Goal: Task Accomplishment & Management: Complete application form

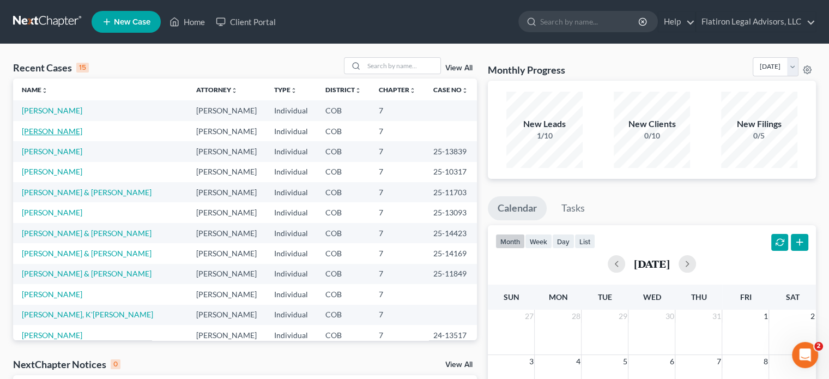
click at [45, 128] on link "[PERSON_NAME]" at bounding box center [52, 130] width 60 height 9
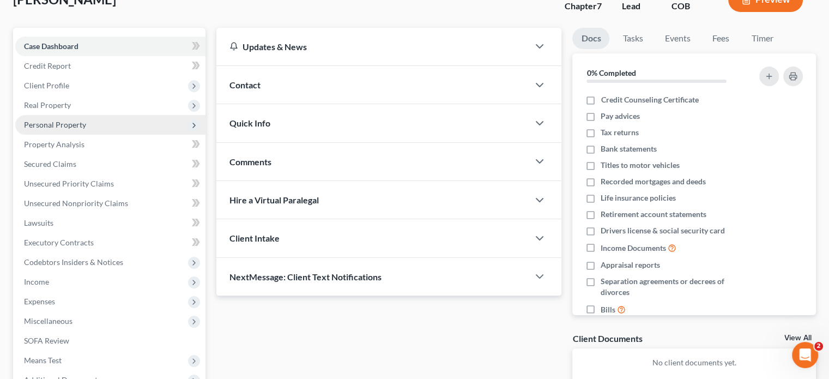
scroll to position [109, 0]
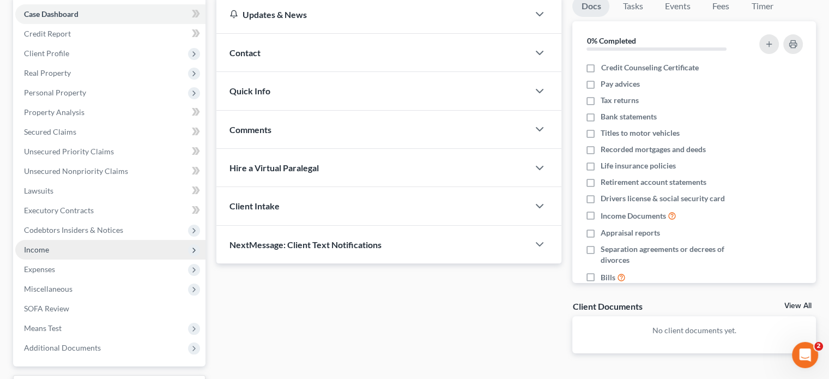
click at [88, 246] on span "Income" at bounding box center [110, 250] width 190 height 20
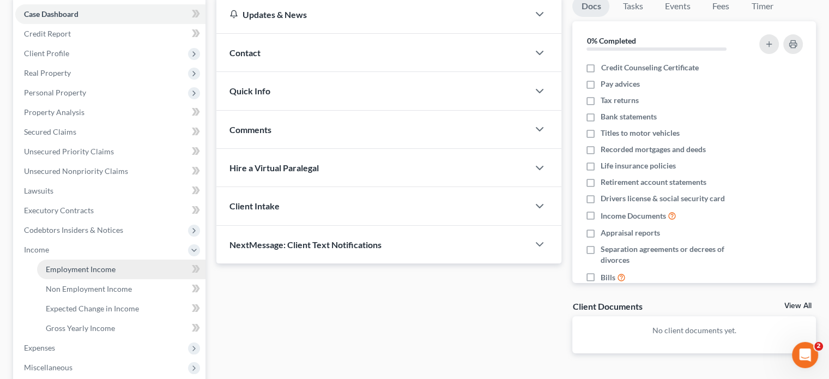
click at [95, 270] on span "Employment Income" at bounding box center [81, 268] width 70 height 9
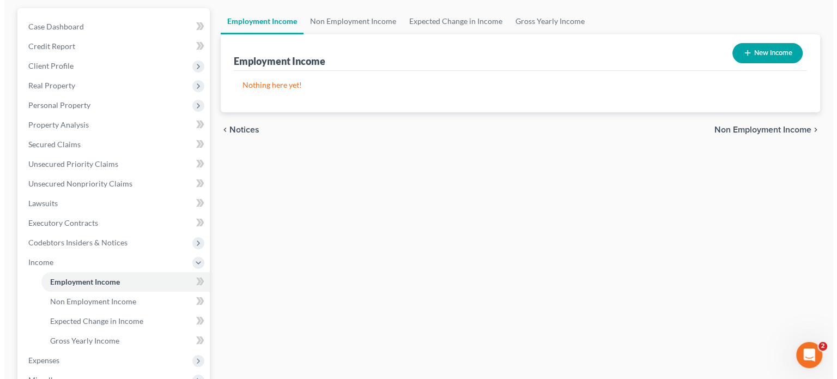
scroll to position [109, 0]
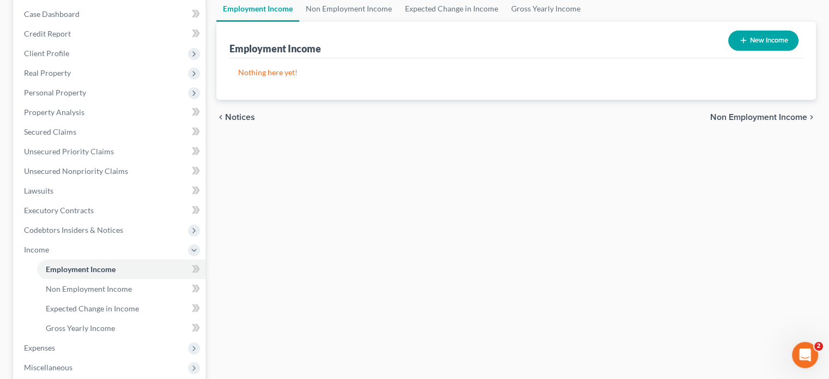
click at [780, 40] on button "New Income" at bounding box center [763, 41] width 70 height 20
select select "0"
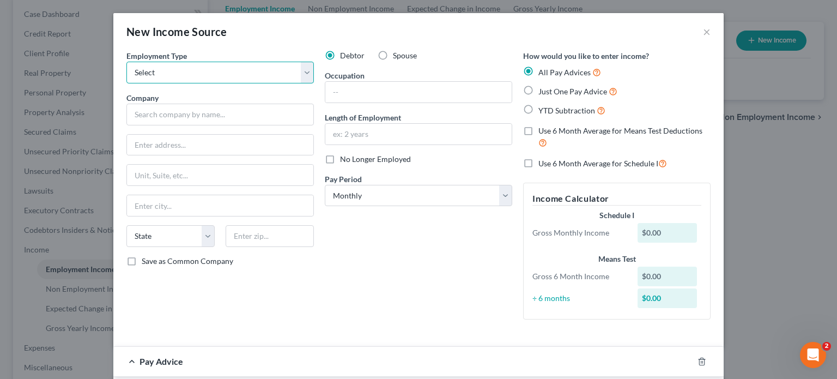
click at [304, 74] on select "Select Full or [DEMOGRAPHIC_DATA] Employment Self Employment" at bounding box center [219, 73] width 187 height 22
select select "0"
click at [126, 62] on select "Select Full or [DEMOGRAPHIC_DATA] Employment Self Employment" at bounding box center [219, 73] width 187 height 22
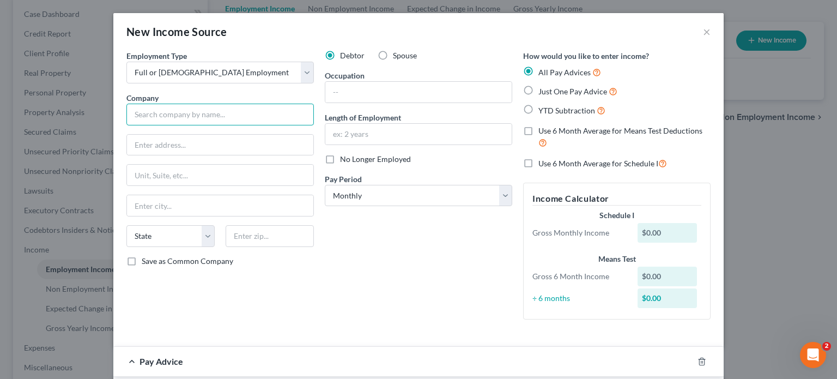
click at [178, 108] on input "text" at bounding box center [219, 115] width 187 height 22
click at [393, 53] on label "Spouse" at bounding box center [405, 55] width 24 height 11
click at [397, 53] on input "Spouse" at bounding box center [400, 53] width 7 height 7
radio input "true"
click at [135, 113] on input "text" at bounding box center [219, 115] width 187 height 22
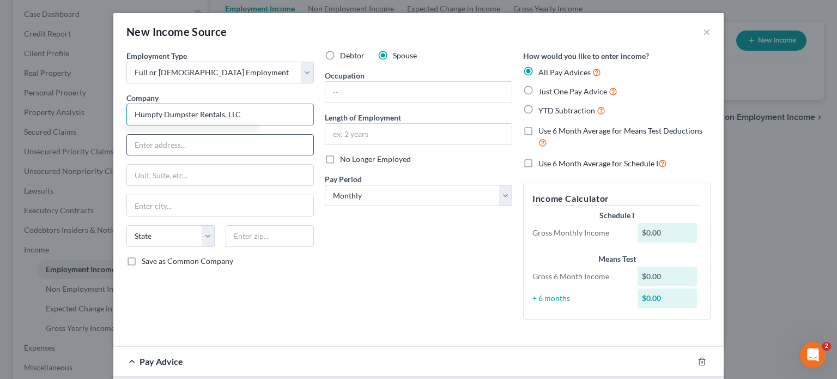
type input "Humpty Dumpster Rentals, LLC"
click at [194, 146] on input "text" at bounding box center [220, 145] width 186 height 21
type input "[STREET_ADDRESS][PERSON_NAME]"
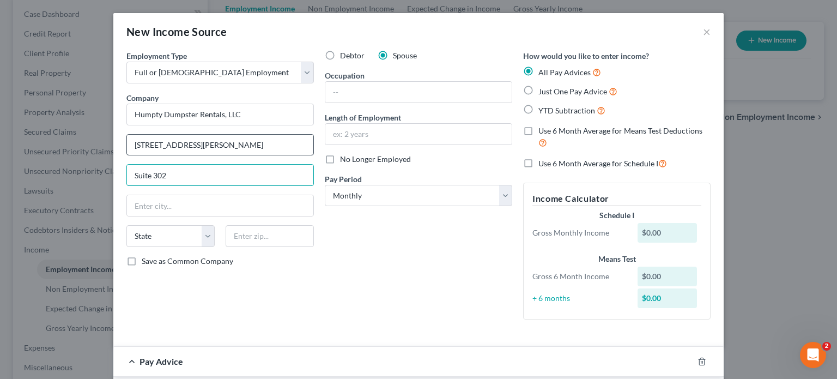
type input "Suite 302"
type input "81505"
type input "[GEOGRAPHIC_DATA]"
select select "5"
click at [339, 93] on input "text" at bounding box center [418, 92] width 186 height 21
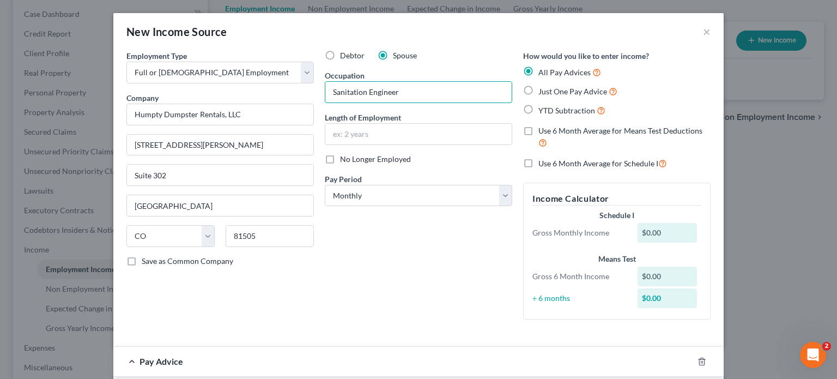
type input "Sanitation Engineer"
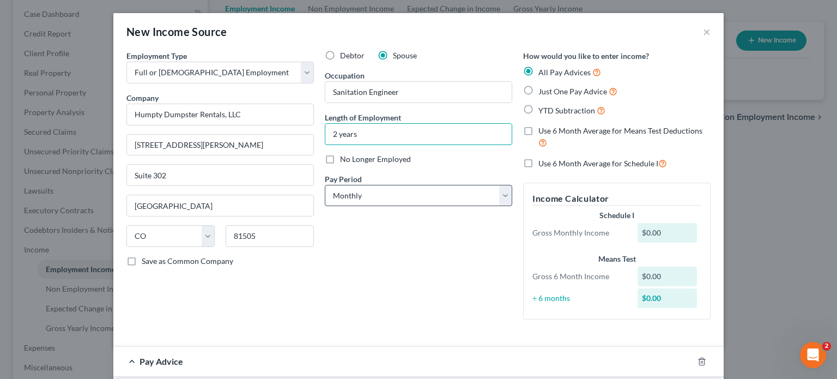
type input "2 years"
click at [501, 196] on select "Select Monthly Twice Monthly Every Other Week Weekly" at bounding box center [418, 196] width 187 height 22
select select "2"
click at [325, 185] on select "Select Monthly Twice Monthly Every Other Week Weekly" at bounding box center [418, 196] width 187 height 22
click at [538, 106] on label "YTD Subtraction" at bounding box center [571, 110] width 67 height 13
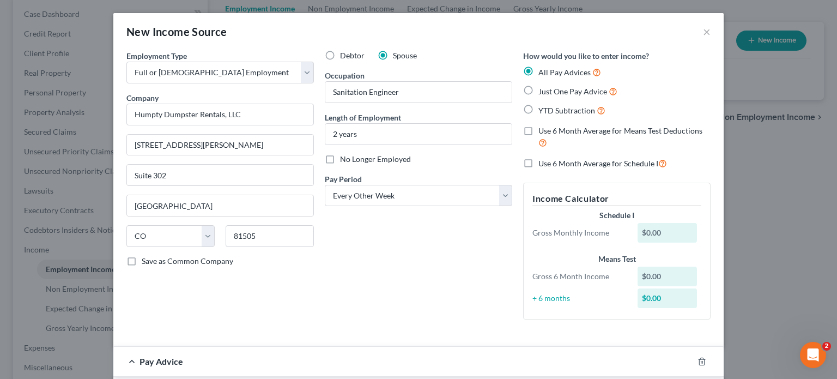
click at [543, 106] on input "YTD Subtraction" at bounding box center [546, 107] width 7 height 7
radio input "true"
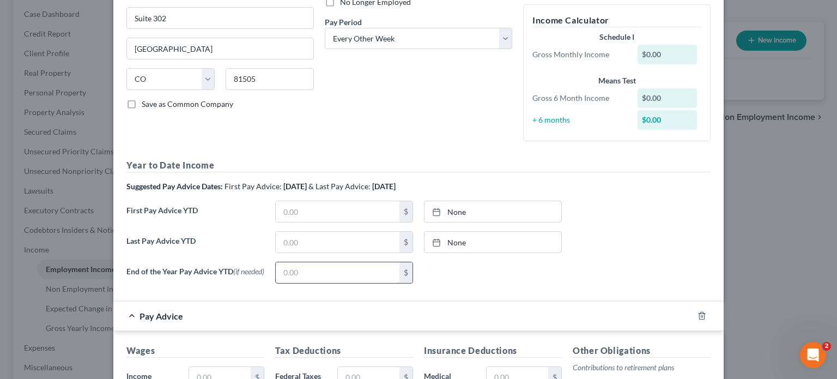
scroll to position [163, 0]
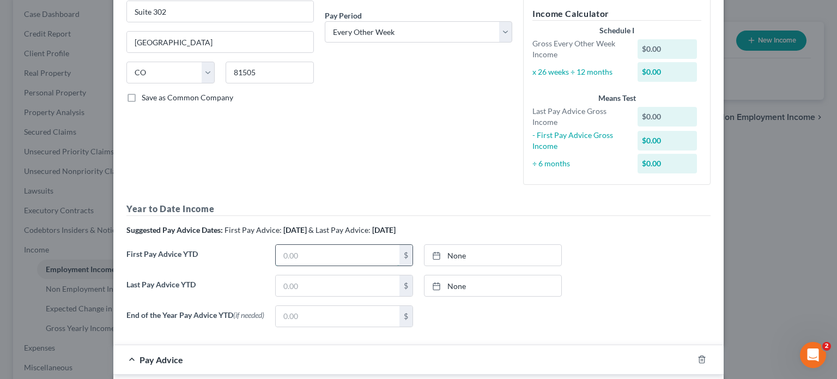
click at [323, 251] on input "text" at bounding box center [338, 255] width 124 height 21
type input "9,854"
click at [432, 255] on icon at bounding box center [436, 255] width 9 height 9
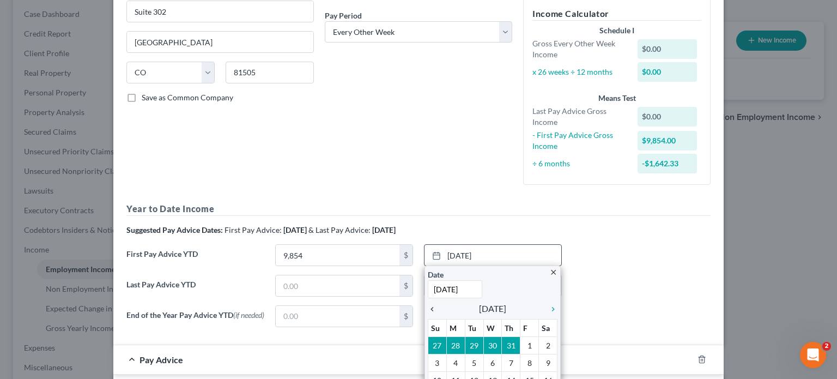
click at [428, 307] on icon "chevron_left" at bounding box center [435, 309] width 14 height 9
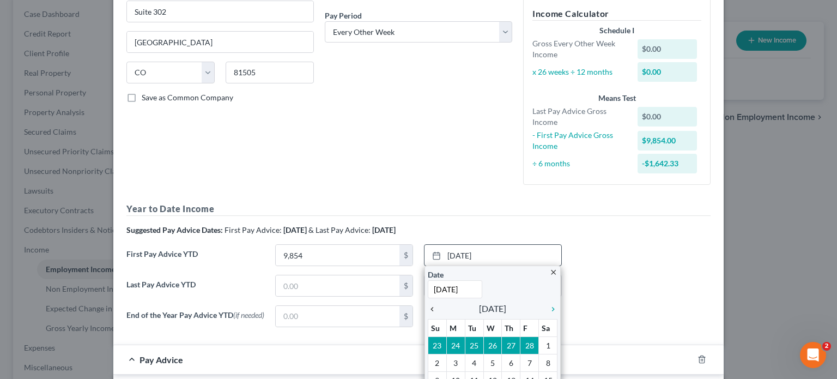
click at [428, 307] on icon "chevron_left" at bounding box center [435, 309] width 14 height 9
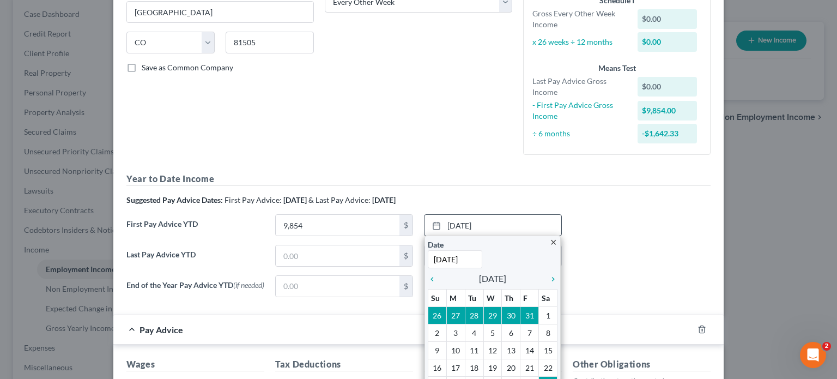
scroll to position [218, 0]
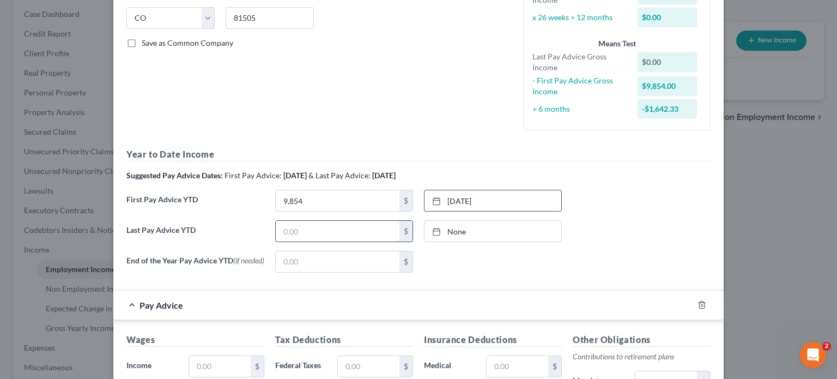
click at [296, 232] on input "text" at bounding box center [338, 231] width 124 height 21
type input "41,540"
type input "[DATE]"
click at [433, 231] on line at bounding box center [436, 231] width 7 height 0
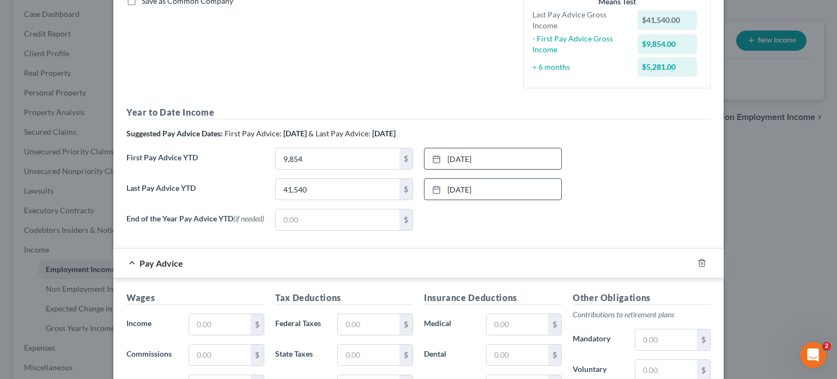
scroll to position [327, 0]
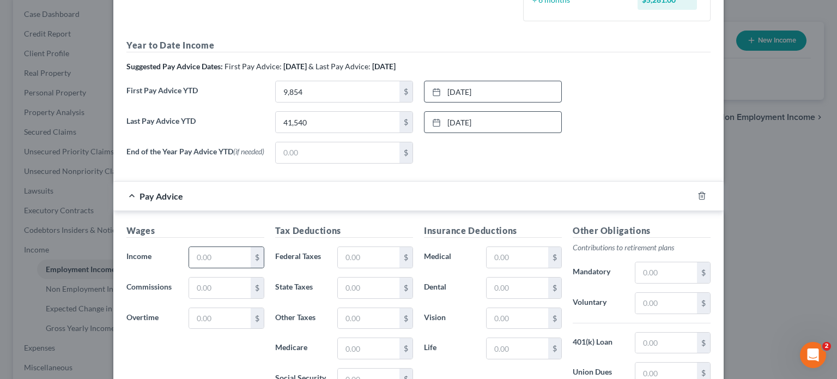
click at [251, 252] on div "$" at bounding box center [257, 257] width 13 height 21
click at [222, 252] on input "text" at bounding box center [220, 257] width 62 height 21
type input "2,706"
click at [378, 311] on input "text" at bounding box center [369, 318] width 62 height 21
type input "12"
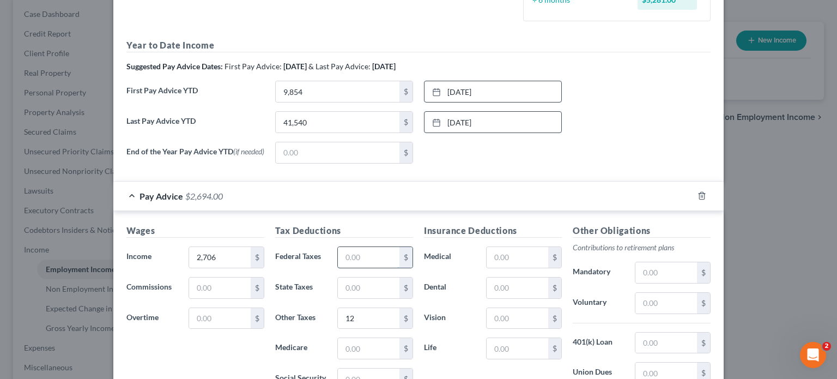
click at [367, 257] on input "text" at bounding box center [369, 257] width 62 height 21
type input "202"
click at [370, 284] on input "text" at bounding box center [369, 287] width 62 height 21
type input "111"
click at [356, 350] on input "text" at bounding box center [369, 348] width 62 height 21
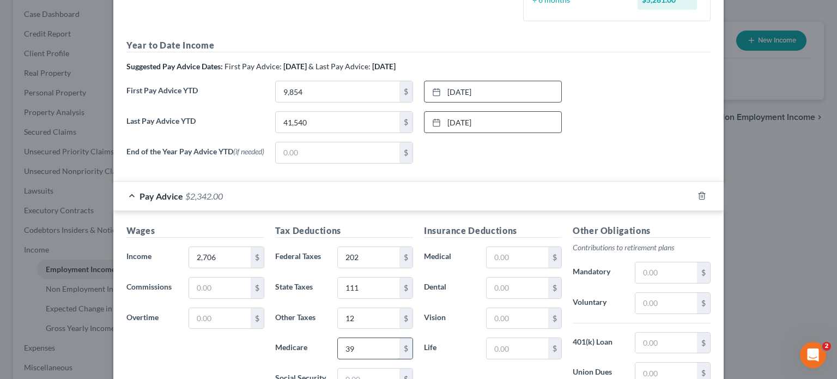
scroll to position [381, 0]
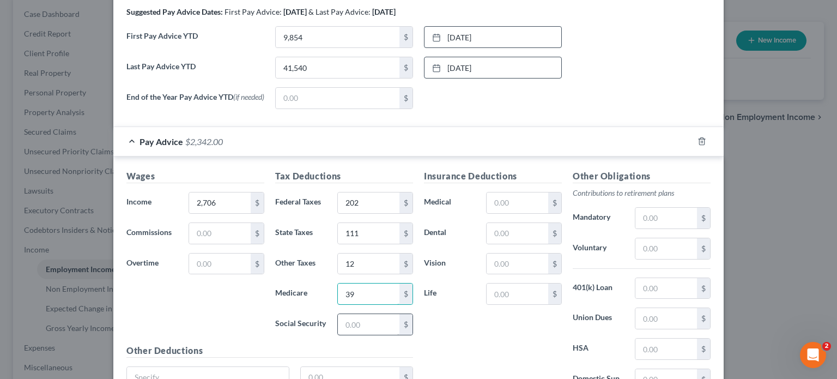
type input "39"
click at [349, 322] on input "text" at bounding box center [369, 324] width 62 height 21
type input "168"
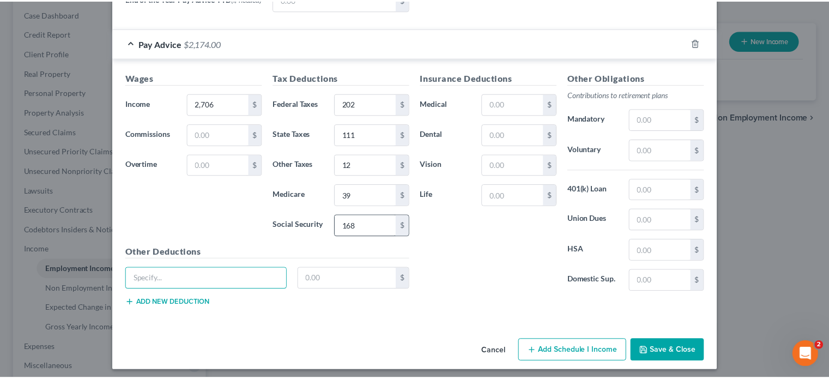
scroll to position [484, 0]
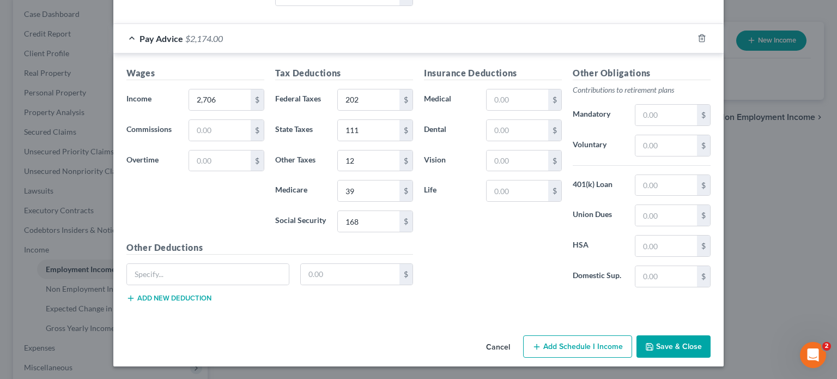
click at [676, 347] on button "Save & Close" at bounding box center [674, 346] width 74 height 23
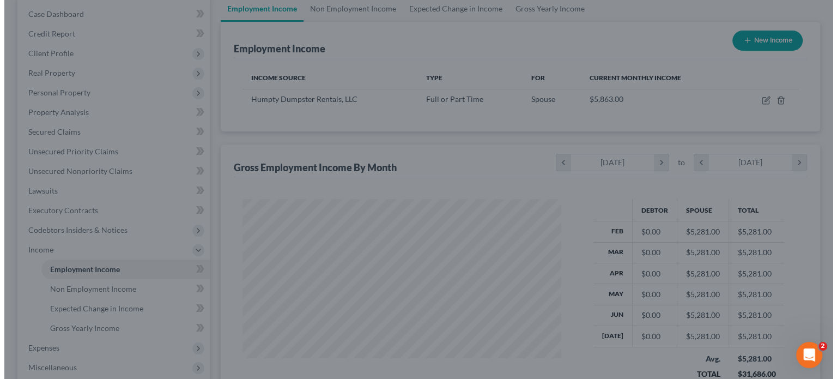
scroll to position [194, 336]
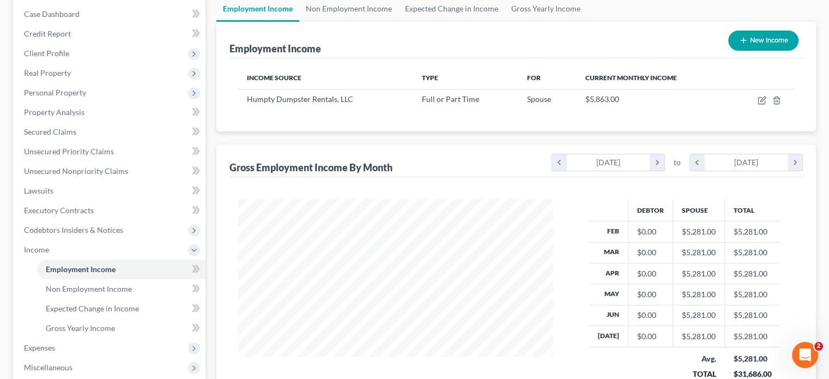
click at [761, 36] on button "New Income" at bounding box center [763, 41] width 70 height 20
select select "0"
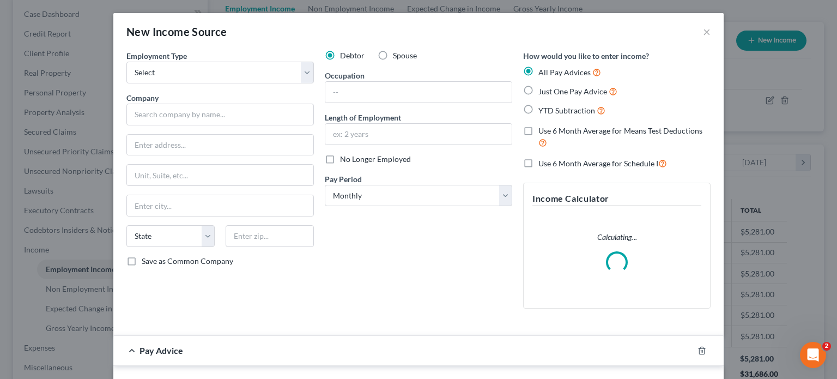
scroll to position [194, 340]
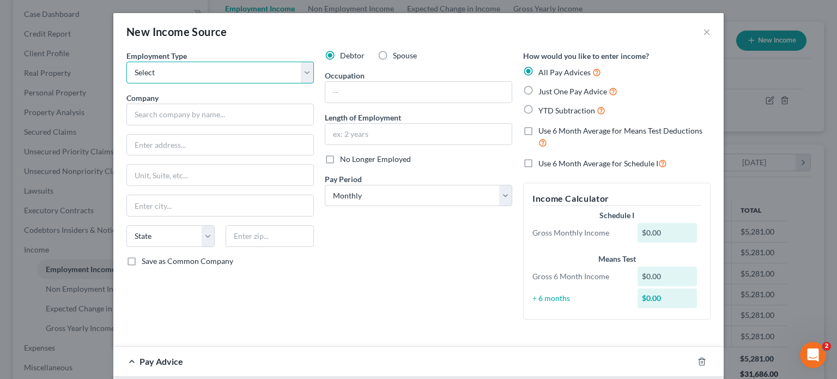
click at [301, 71] on select "Select Full or [DEMOGRAPHIC_DATA] Employment Self Employment" at bounding box center [219, 73] width 187 height 22
select select "0"
click at [126, 62] on select "Select Full or [DEMOGRAPHIC_DATA] Employment Self Employment" at bounding box center [219, 73] width 187 height 22
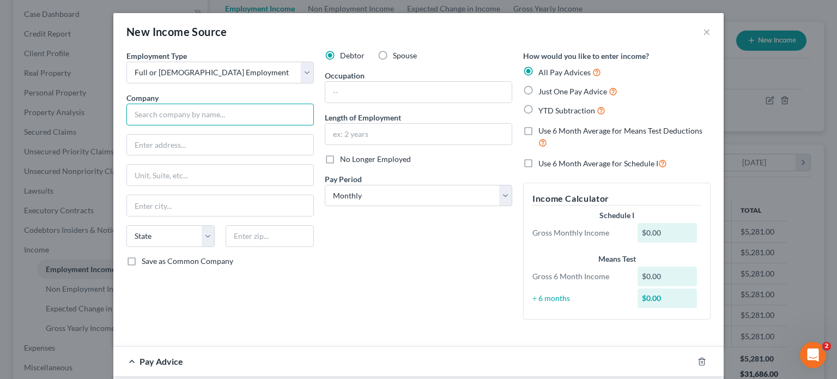
click at [162, 108] on input "text" at bounding box center [219, 115] width 187 height 22
type input "[GEOGRAPHIC_DATA]"
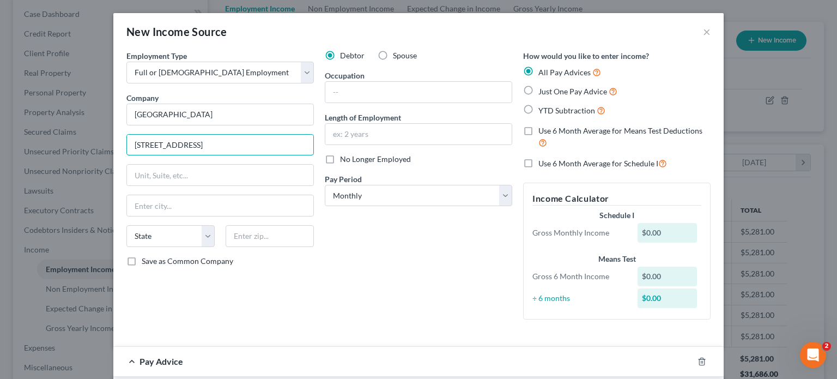
type input "[STREET_ADDRESS]"
type input "81501"
type input "[GEOGRAPHIC_DATA]"
select select "5"
click at [142, 259] on label "Save as Common Company" at bounding box center [188, 261] width 92 height 11
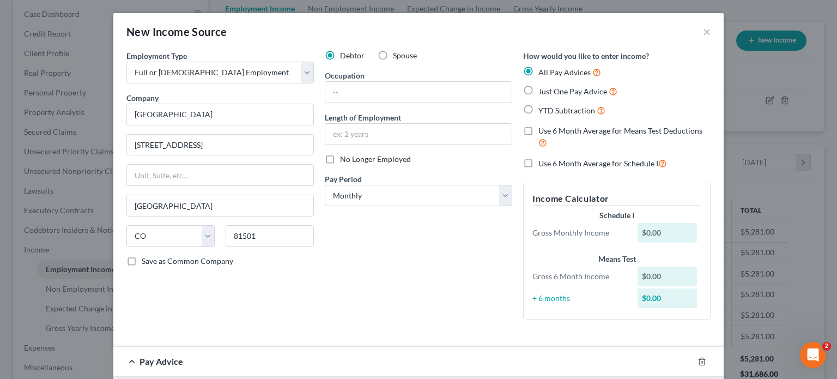
click at [146, 259] on input "Save as Common Company" at bounding box center [149, 259] width 7 height 7
checkbox input "true"
click at [337, 92] on input "text" at bounding box center [418, 92] width 186 height 21
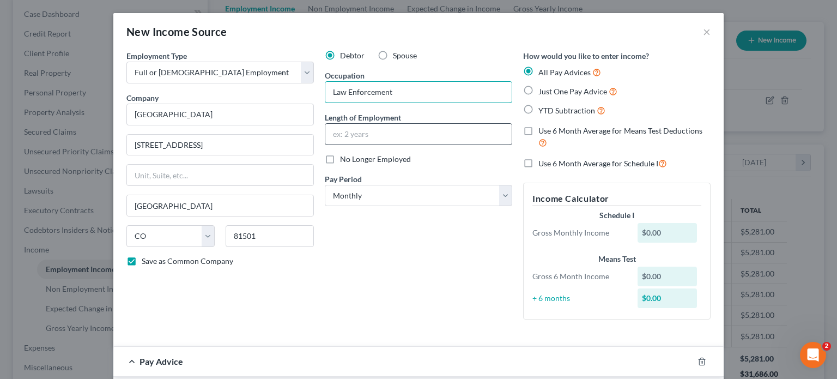
type input "Law Enforcement"
click at [344, 134] on input "text" at bounding box center [418, 134] width 186 height 21
type input "2 years"
click at [454, 254] on div "Debtor Spouse Occupation Law Enforcement Length of Employment 2 years No Longer…" at bounding box center [418, 189] width 198 height 278
click at [538, 93] on label "Just One Pay Advice" at bounding box center [577, 91] width 79 height 13
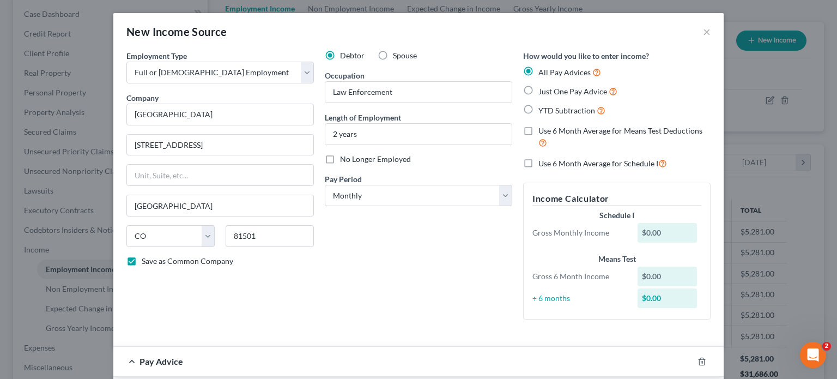
click at [543, 92] on input "Just One Pay Advice" at bounding box center [546, 88] width 7 height 7
radio input "true"
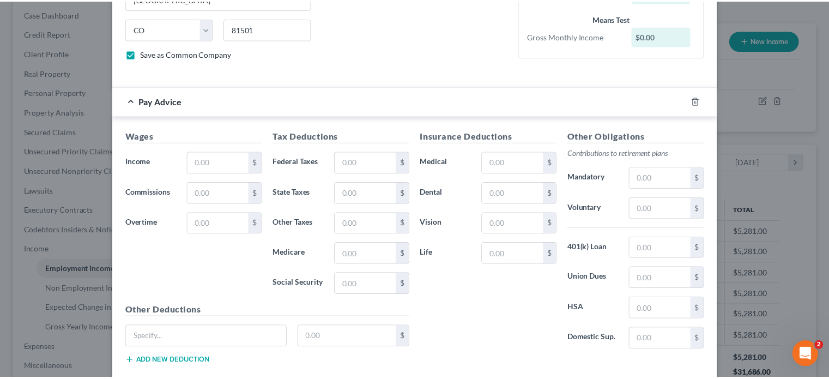
scroll to position [267, 0]
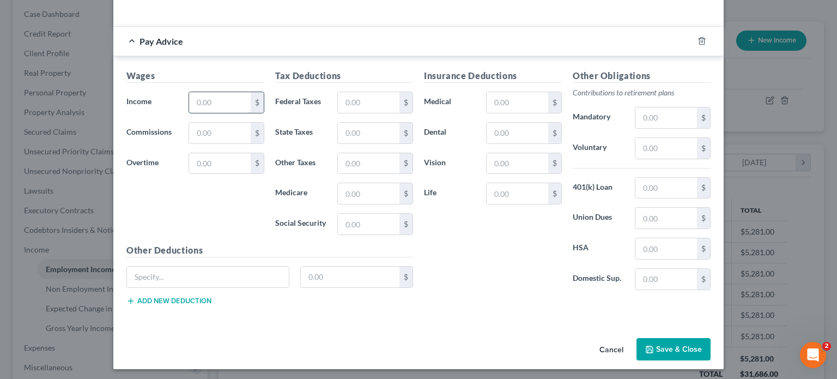
click at [222, 98] on input "text" at bounding box center [220, 102] width 62 height 21
click at [212, 98] on input "5,787" at bounding box center [220, 102] width 62 height 21
drag, startPoint x: 212, startPoint y: 98, endPoint x: 206, endPoint y: 100, distance: 6.4
click at [206, 100] on input "5,787" at bounding box center [220, 102] width 62 height 21
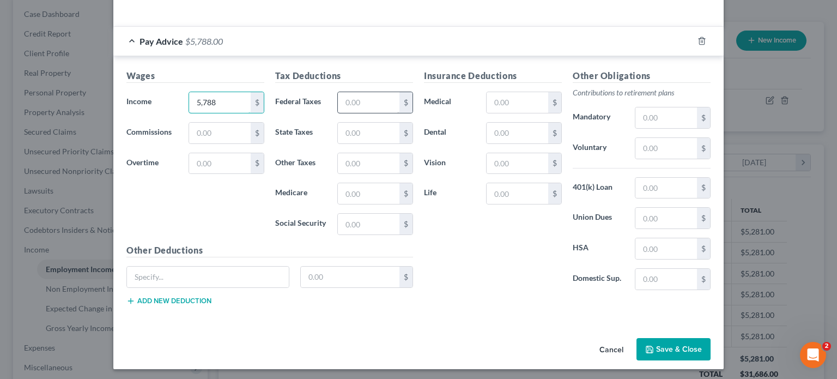
type input "5,788"
click at [350, 99] on input "text" at bounding box center [369, 102] width 62 height 21
click at [344, 221] on input "text" at bounding box center [369, 224] width 62 height 21
type input "318"
click at [372, 192] on input "text" at bounding box center [369, 193] width 62 height 21
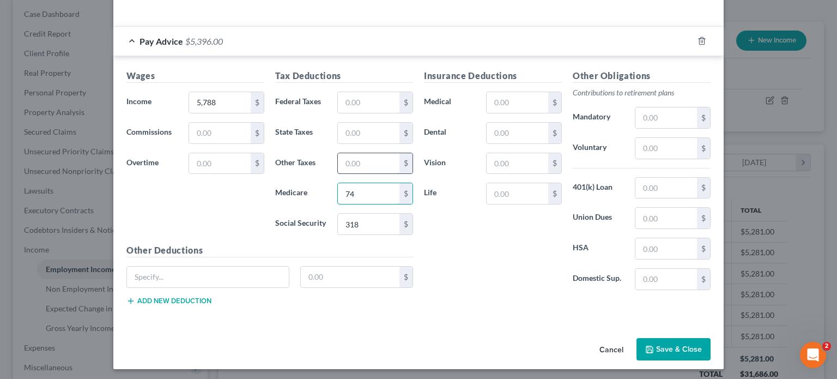
type input "74"
click at [371, 161] on input "text" at bounding box center [369, 163] width 62 height 21
click at [368, 96] on input "text" at bounding box center [369, 102] width 62 height 21
type input "195"
type input "174"
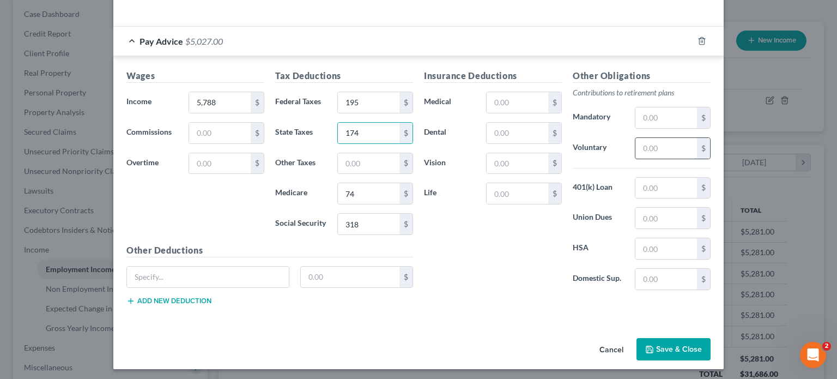
click at [654, 146] on input "text" at bounding box center [666, 148] width 62 height 21
type input "174"
click at [649, 114] on input "text" at bounding box center [666, 117] width 62 height 21
type input "174"
click at [513, 133] on input "text" at bounding box center [518, 133] width 62 height 21
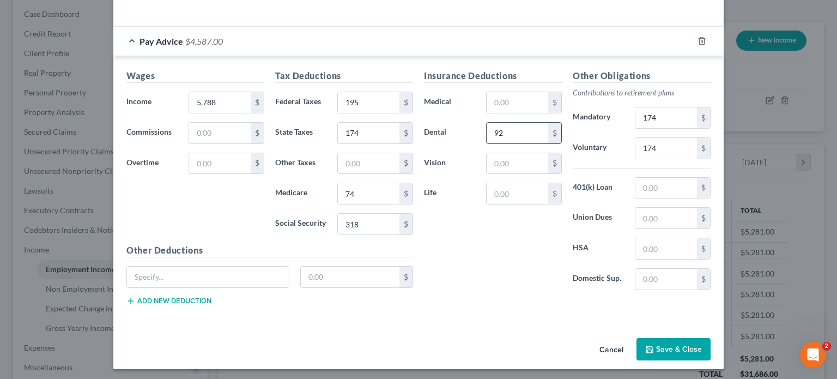
type input "92"
click at [519, 103] on input "text" at bounding box center [518, 102] width 62 height 21
type input "404"
click at [669, 245] on input "text" at bounding box center [666, 248] width 62 height 21
type input "140"
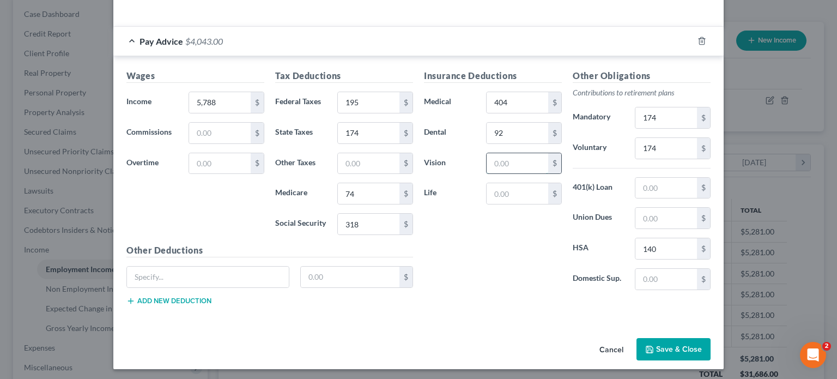
click at [495, 163] on input "text" at bounding box center [518, 163] width 62 height 21
type input "27"
click at [646, 187] on input "text" at bounding box center [666, 188] width 62 height 21
type input "241"
click at [528, 186] on input "text" at bounding box center [518, 193] width 62 height 21
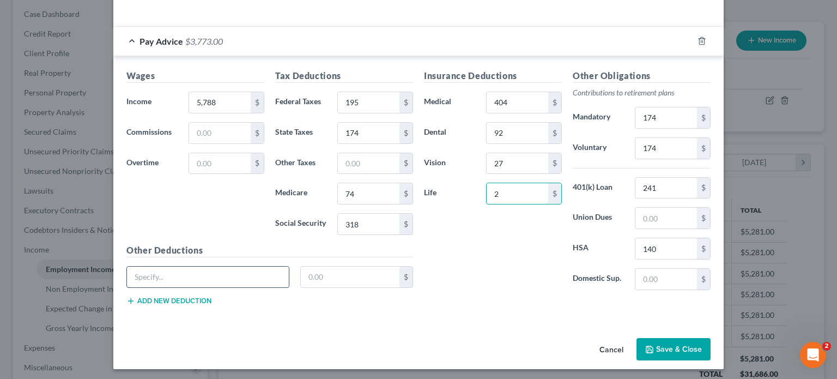
type input "2"
click at [214, 278] on input "text" at bounding box center [208, 276] width 162 height 21
type input "Legal Insurance"
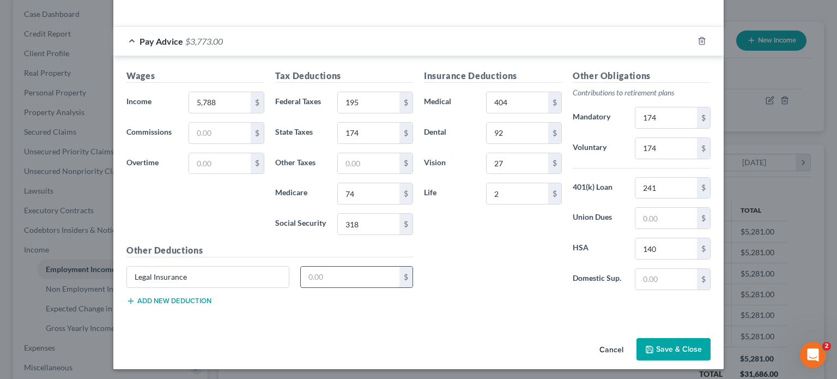
click at [322, 272] on input "text" at bounding box center [350, 276] width 99 height 21
type input "16"
click at [645, 215] on input "text" at bounding box center [666, 218] width 62 height 21
type input "90"
drag, startPoint x: 498, startPoint y: 189, endPoint x: 479, endPoint y: 189, distance: 19.1
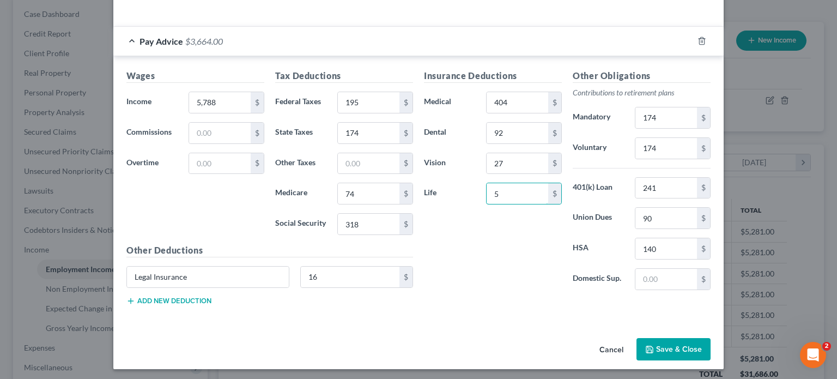
click at [481, 189] on div "5 $" at bounding box center [524, 194] width 87 height 22
type input "13"
click at [672, 346] on button "Save & Close" at bounding box center [674, 349] width 74 height 23
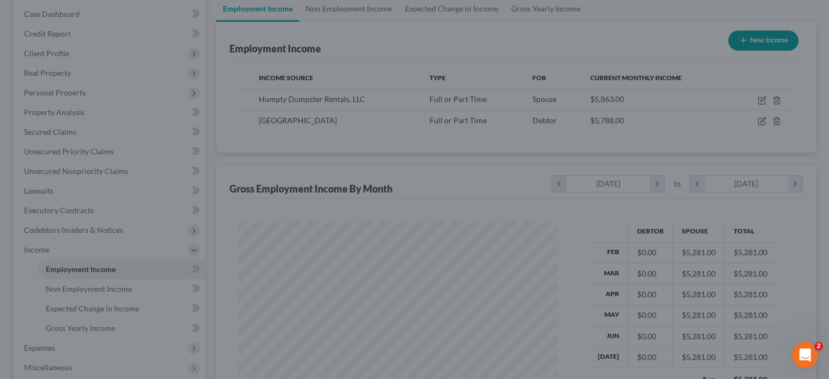
scroll to position [544776, 544633]
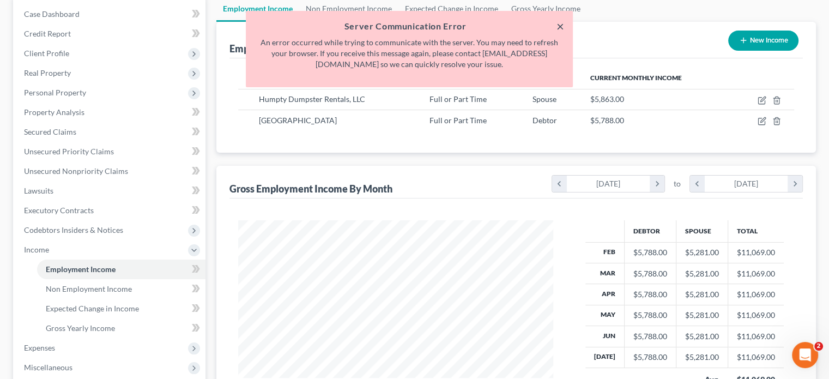
click at [559, 23] on button "×" at bounding box center [560, 26] width 8 height 13
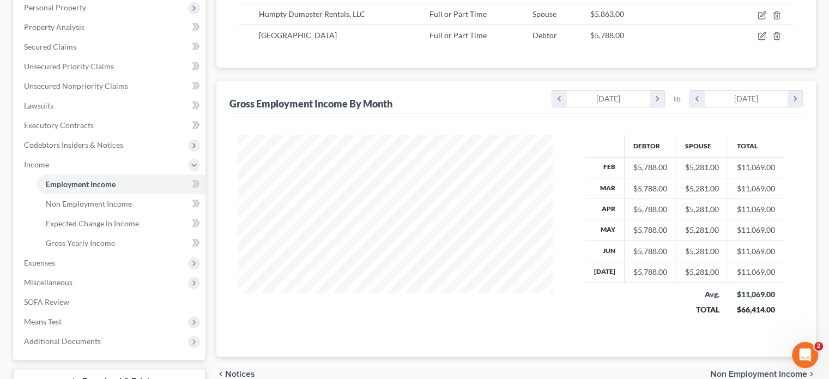
scroll to position [169, 0]
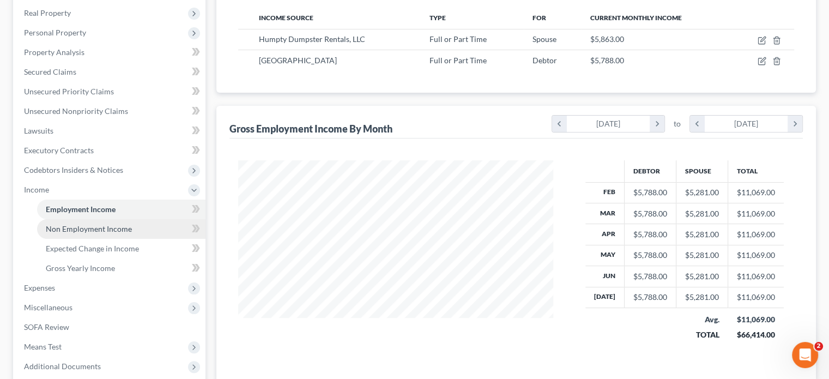
click at [98, 231] on span "Non Employment Income" at bounding box center [89, 228] width 86 height 9
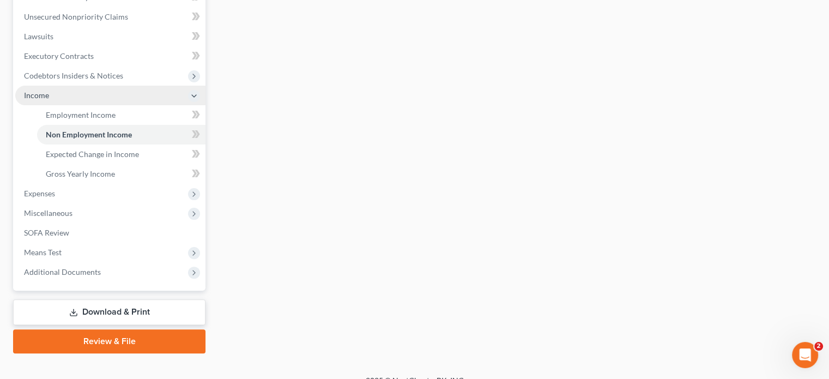
scroll to position [272, 0]
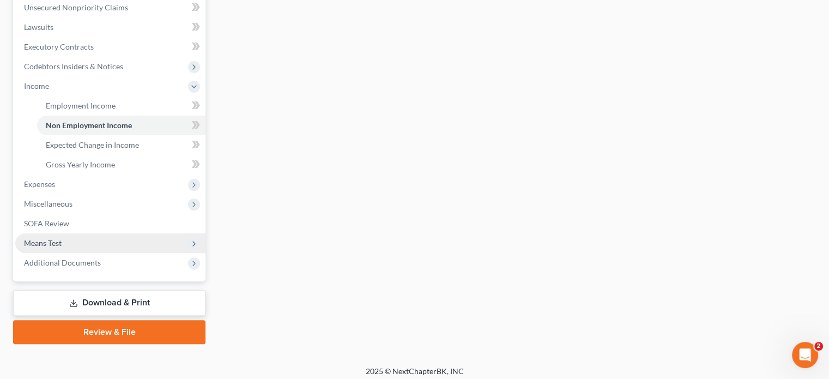
click at [88, 239] on span "Means Test" at bounding box center [110, 243] width 190 height 20
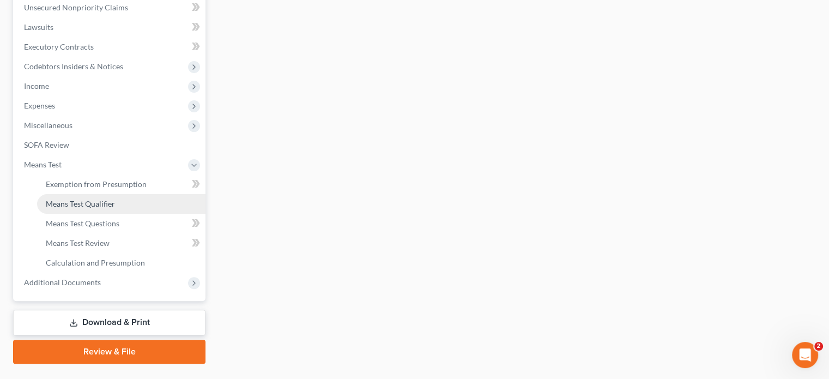
click at [100, 200] on span "Means Test Qualifier" at bounding box center [80, 203] width 69 height 9
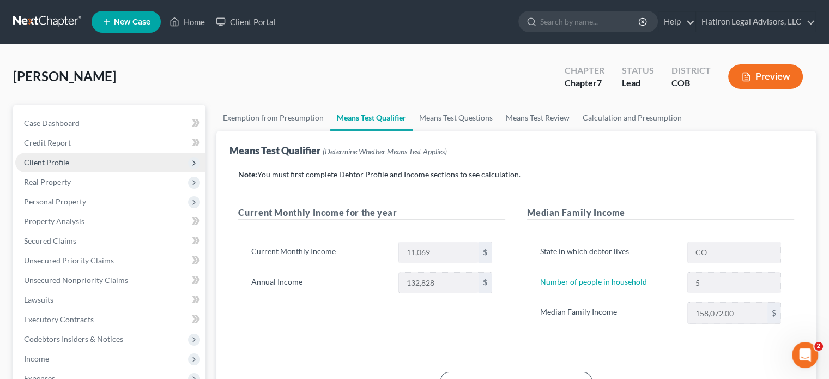
click at [93, 160] on span "Client Profile" at bounding box center [110, 163] width 190 height 20
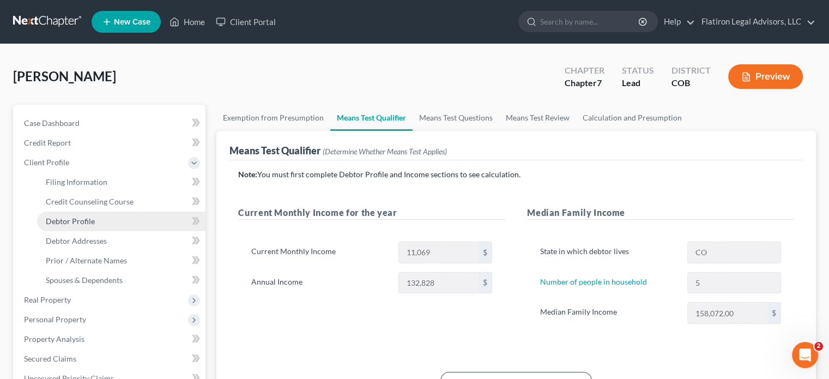
click at [88, 217] on span "Debtor Profile" at bounding box center [70, 220] width 49 height 9
select select "1"
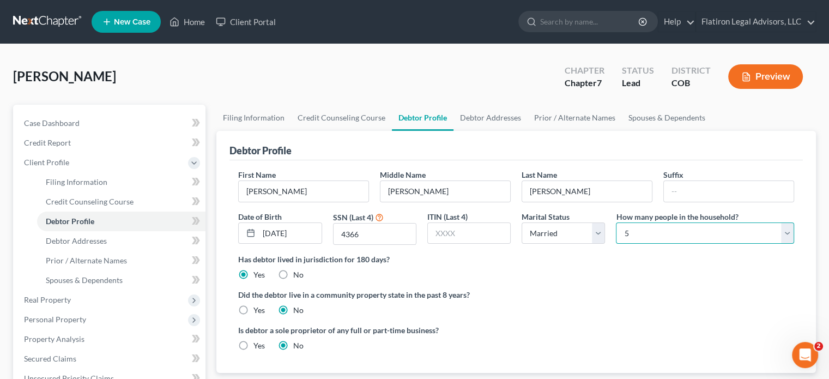
click at [788, 229] on select "Select 1 2 3 4 5 6 7 8 9 10 11 12 13 14 15 16 17 18 19 20" at bounding box center [705, 233] width 178 height 22
select select "3"
click at [616, 222] on select "Select 1 2 3 4 5 6 7 8 9 10 11 12 13 14 15 16 17 18 19 20" at bounding box center [705, 233] width 178 height 22
click at [57, 300] on span "Real Property" at bounding box center [47, 299] width 47 height 9
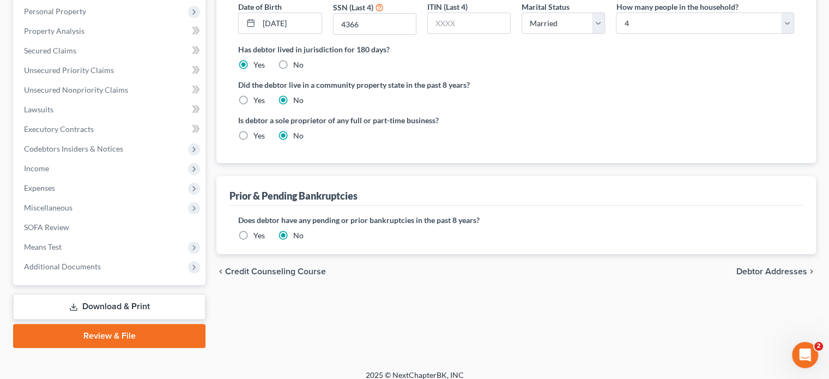
scroll to position [219, 0]
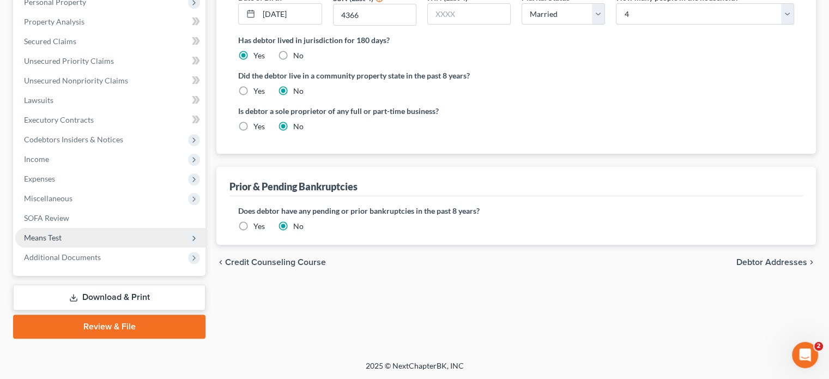
click at [71, 232] on span "Means Test" at bounding box center [110, 238] width 190 height 20
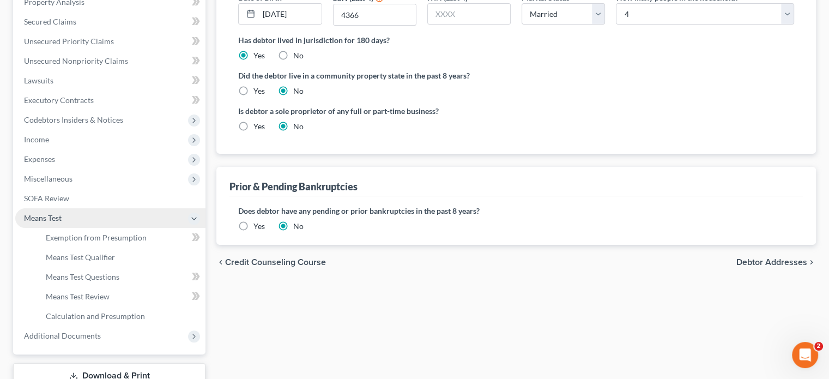
scroll to position [199, 0]
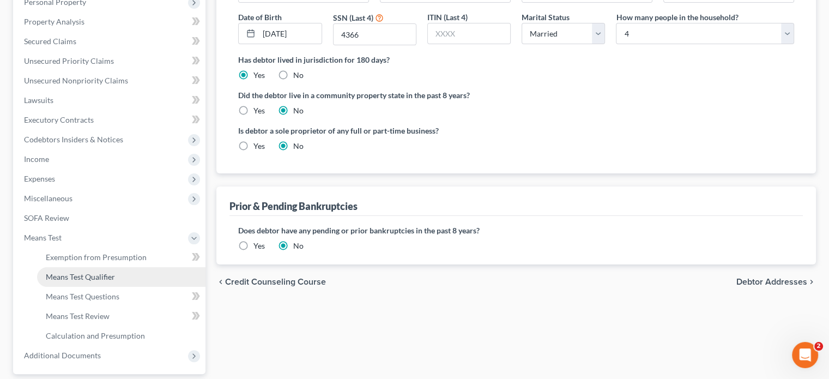
click at [83, 274] on span "Means Test Qualifier" at bounding box center [80, 276] width 69 height 9
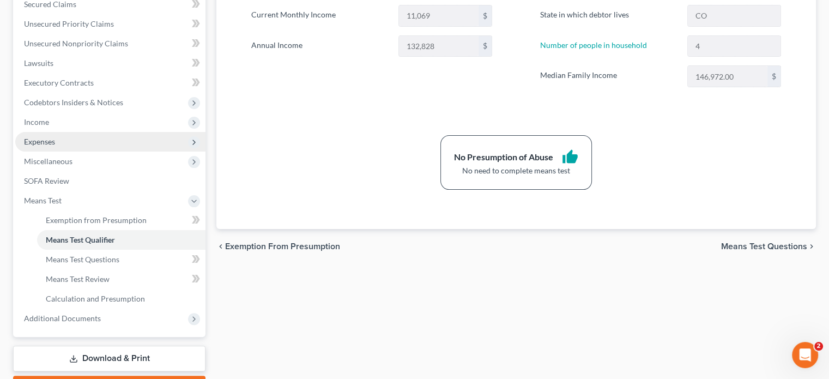
scroll to position [218, 0]
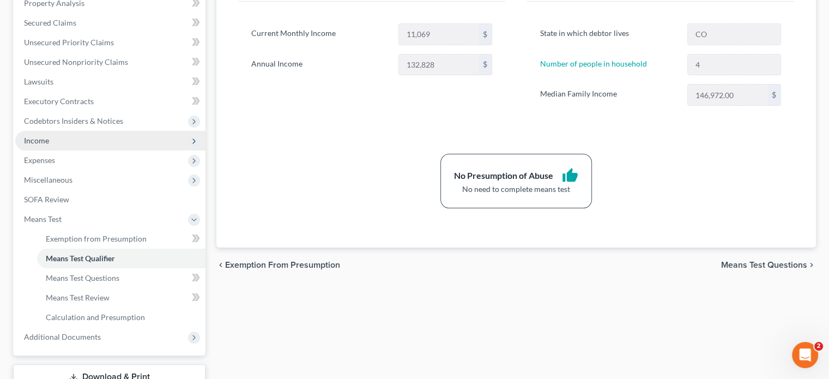
click at [110, 141] on span "Income" at bounding box center [110, 141] width 190 height 20
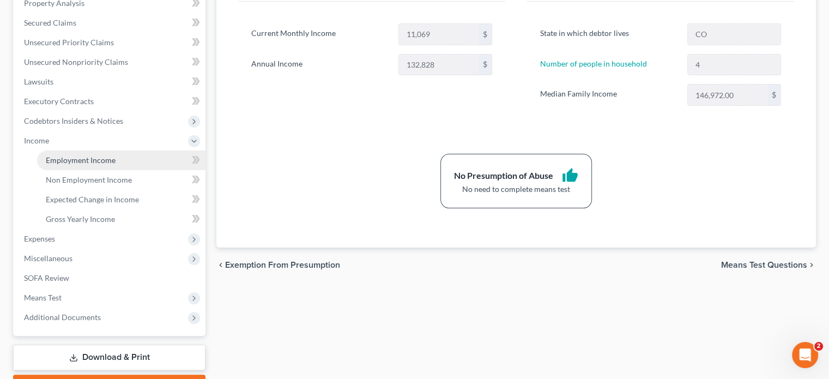
click at [96, 156] on span "Employment Income" at bounding box center [81, 159] width 70 height 9
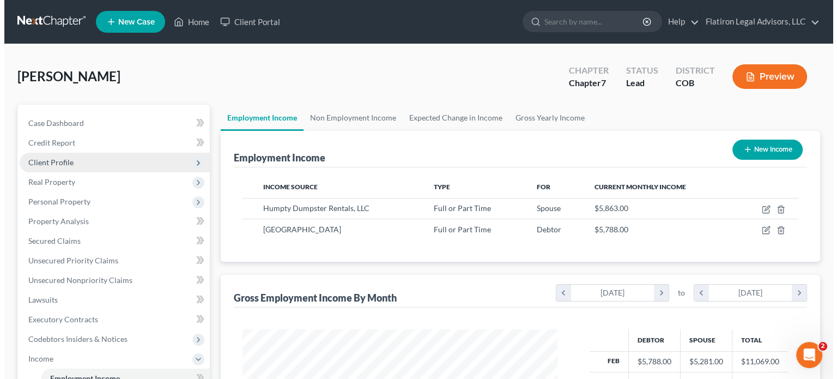
scroll to position [194, 336]
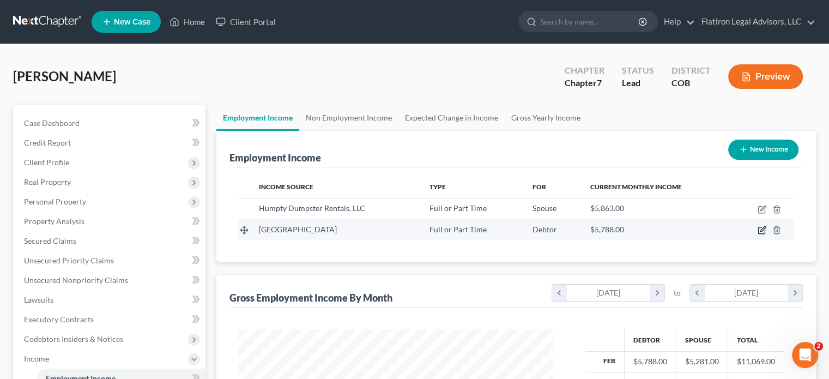
click at [761, 231] on icon "button" at bounding box center [762, 229] width 5 height 5
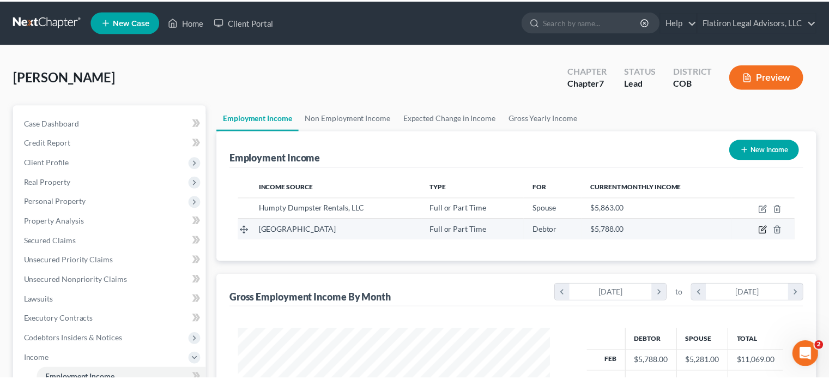
scroll to position [194, 340]
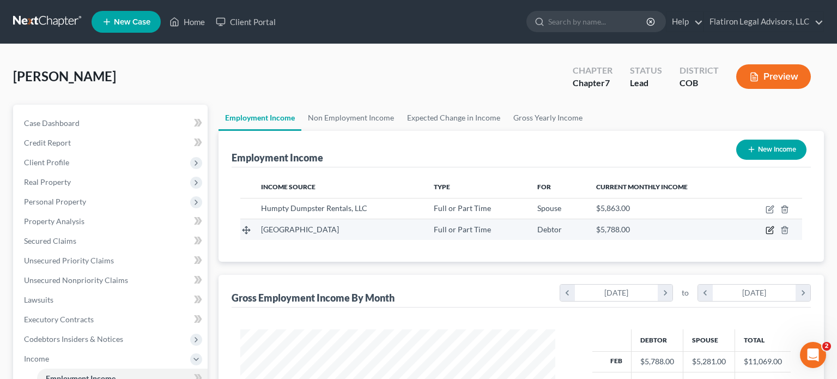
select select "0"
select select "5"
select select "0"
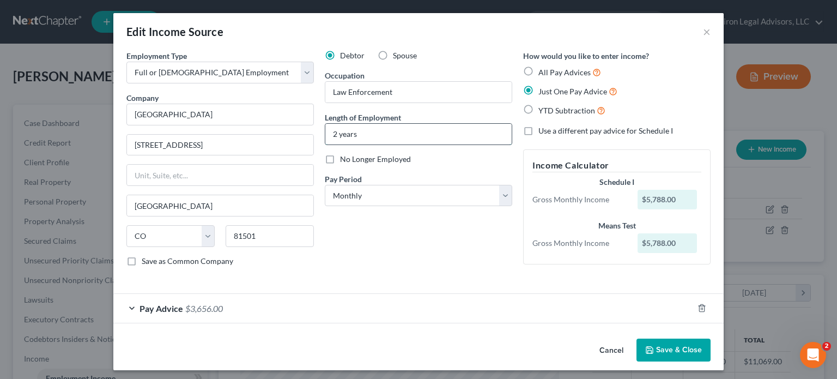
drag, startPoint x: 355, startPoint y: 135, endPoint x: 323, endPoint y: 131, distance: 32.9
click at [325, 131] on input "2 years" at bounding box center [418, 134] width 186 height 21
click at [351, 131] on input "6 yeasr" at bounding box center [418, 134] width 186 height 21
click at [335, 134] on input "6 years" at bounding box center [418, 134] width 186 height 21
type input "6 years"
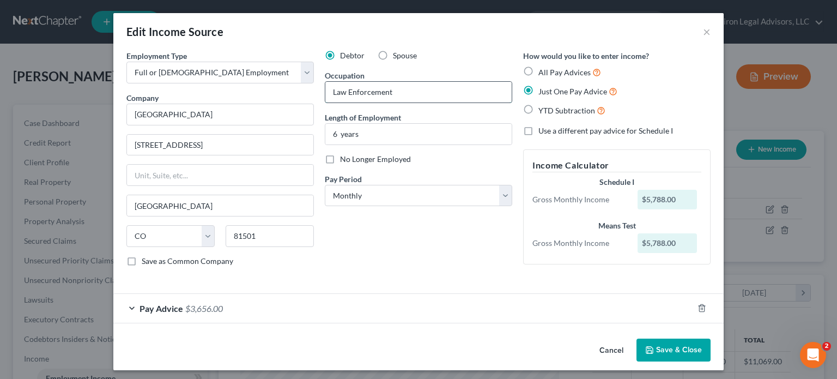
drag, startPoint x: 387, startPoint y: 91, endPoint x: 326, endPoint y: 94, distance: 61.6
click at [326, 93] on input "Law Enforcement" at bounding box center [418, 92] width 186 height 21
type input "Video Evidence Technician"
click at [672, 345] on button "Save & Close" at bounding box center [674, 349] width 74 height 23
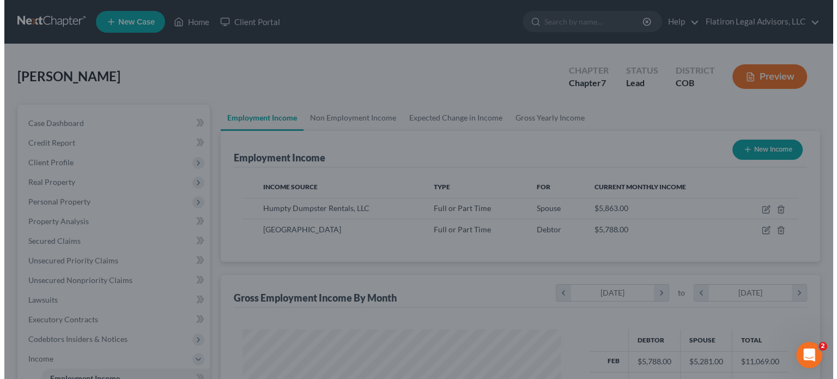
scroll to position [544776, 544633]
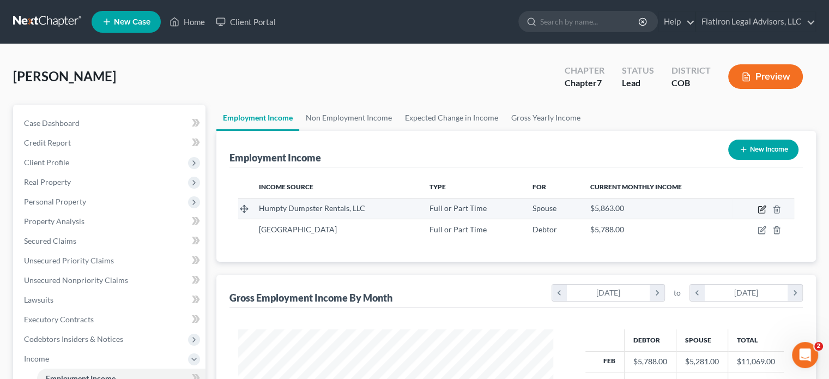
click at [761, 207] on icon "button" at bounding box center [762, 207] width 5 height 5
select select "0"
select select "5"
select select "2"
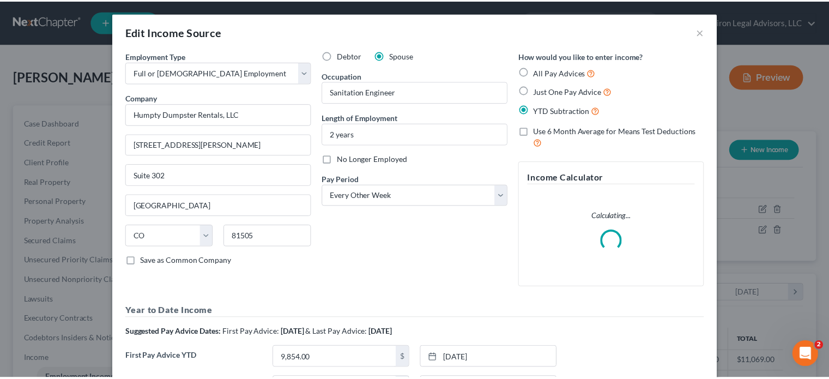
scroll to position [194, 340]
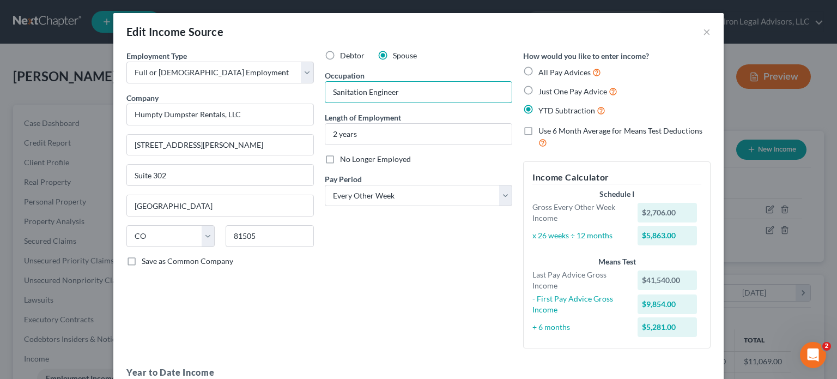
drag, startPoint x: 401, startPoint y: 93, endPoint x: 319, endPoint y: 94, distance: 81.8
click at [319, 94] on div "Debtor Spouse Occupation Sanitation Engineer Length of Employment 2 years No Lo…" at bounding box center [418, 203] width 198 height 307
type input "Truck Driver"
drag, startPoint x: 332, startPoint y: 131, endPoint x: 323, endPoint y: 131, distance: 9.8
click at [325, 131] on input "2 years" at bounding box center [418, 134] width 186 height 21
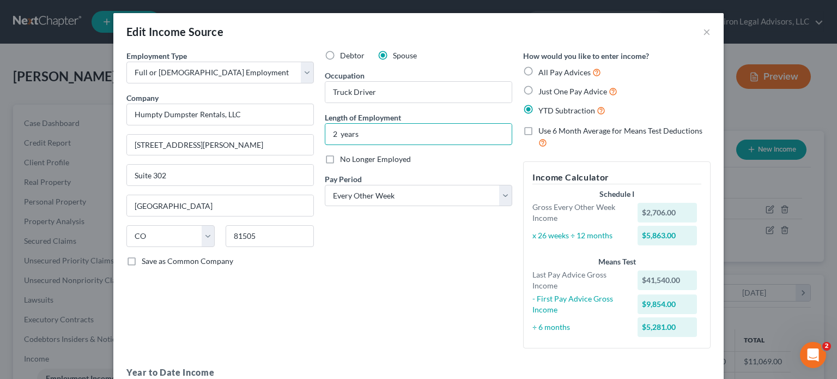
type input "2 years"
click at [463, 61] on div "Debtor Spouse Occupation Truck Driver Length of Employment 2 years No Longer Em…" at bounding box center [418, 203] width 198 height 307
click at [703, 32] on button "×" at bounding box center [707, 31] width 8 height 13
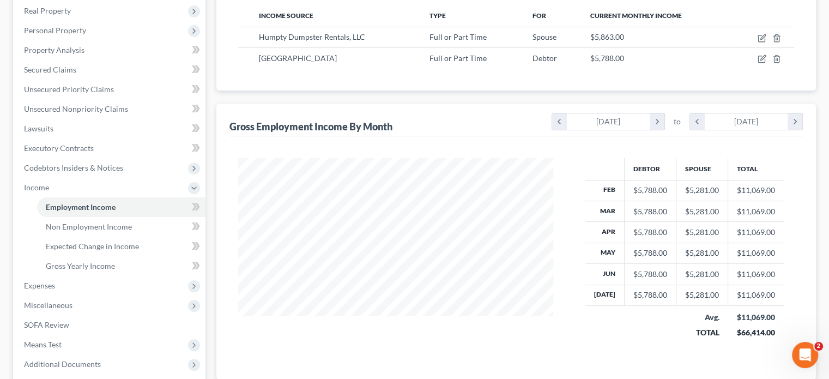
scroll to position [218, 0]
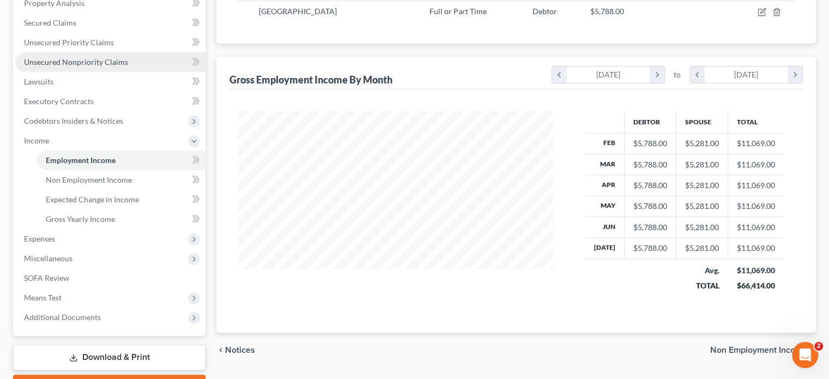
click at [88, 62] on span "Unsecured Nonpriority Claims" at bounding box center [76, 61] width 104 height 9
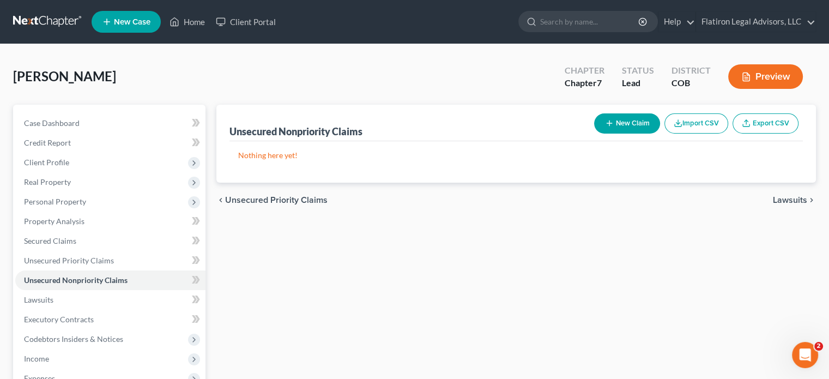
click at [623, 125] on button "New Claim" at bounding box center [627, 123] width 66 height 20
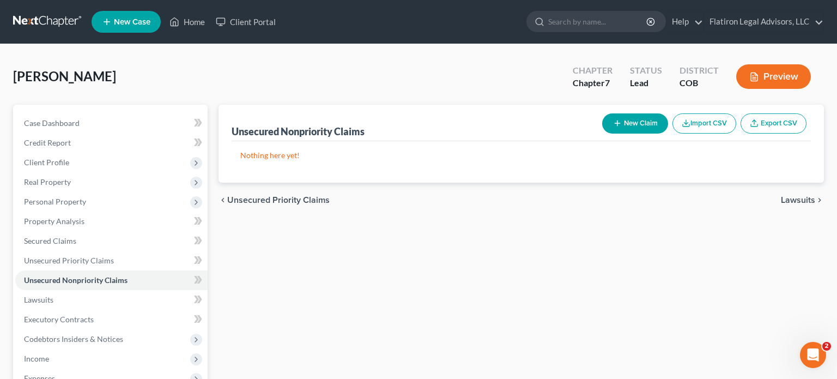
select select "0"
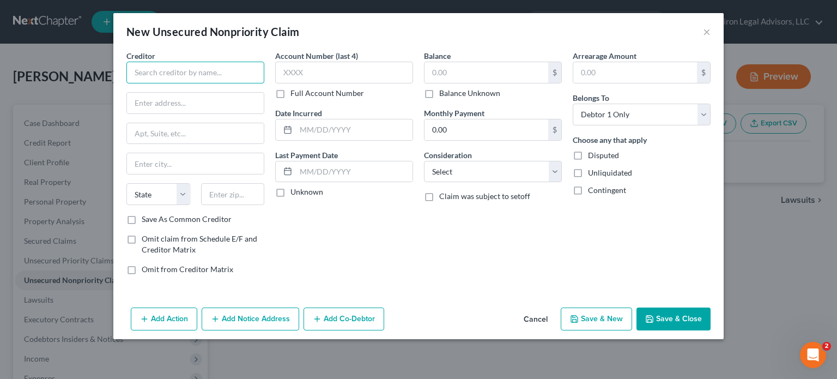
click at [164, 77] on input "text" at bounding box center [195, 73] width 138 height 22
type input "Affirm"
